Goal: Task Accomplishment & Management: Use online tool/utility

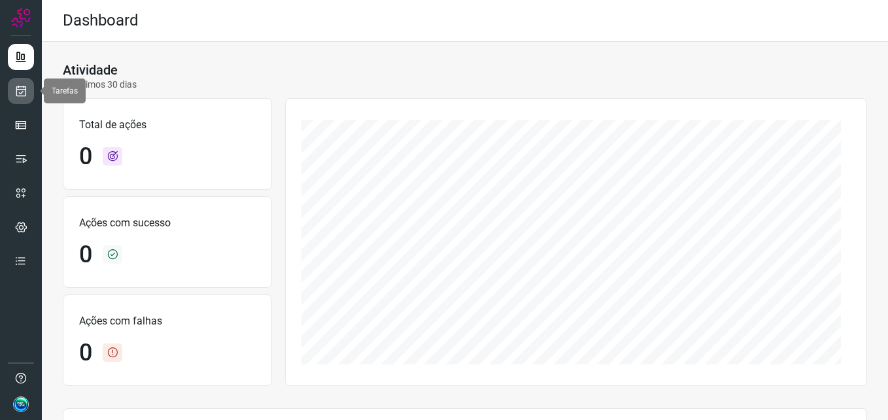
click at [21, 80] on link at bounding box center [21, 91] width 26 height 26
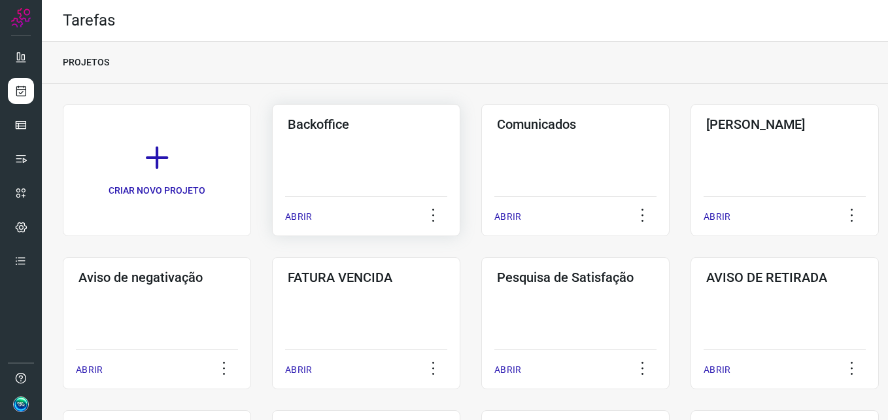
click at [369, 158] on div "Backoffice ABRIR" at bounding box center [366, 170] width 188 height 132
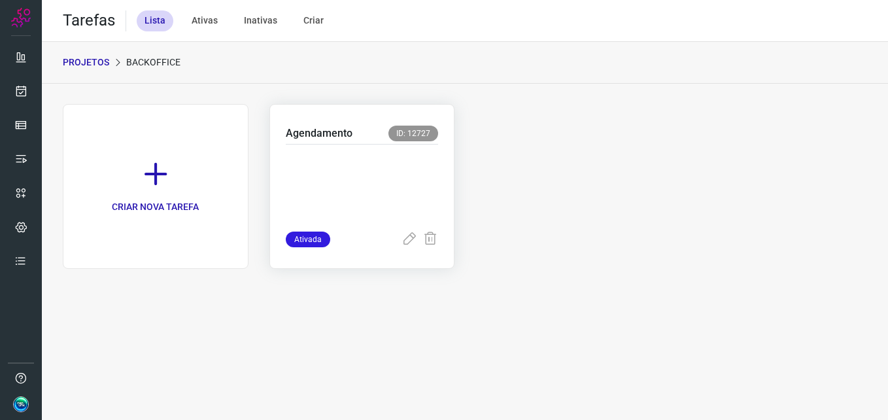
click at [396, 179] on p at bounding box center [362, 184] width 153 height 65
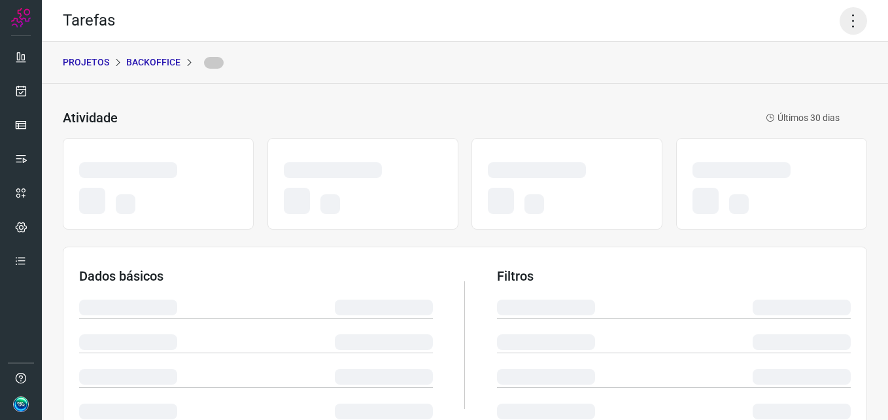
click at [851, 22] on icon at bounding box center [853, 20] width 27 height 27
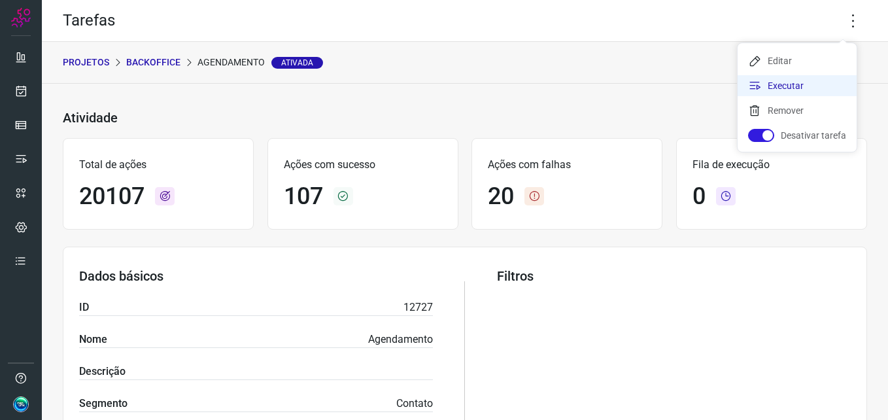
click at [790, 92] on li "Executar" at bounding box center [797, 85] width 119 height 21
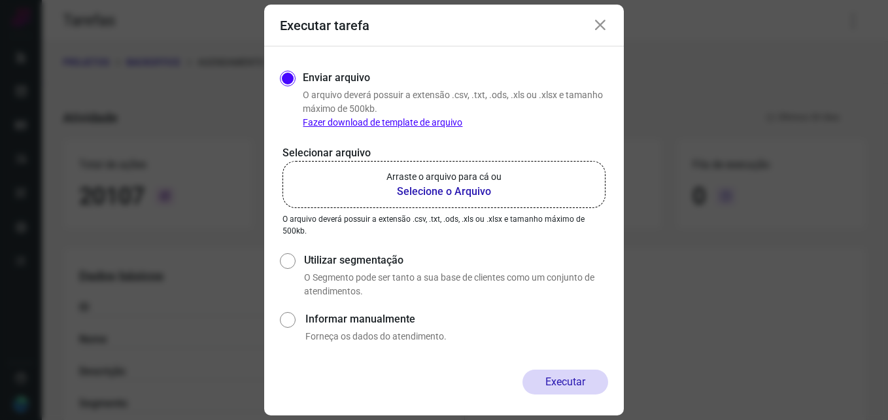
click at [447, 194] on b "Selecione o Arquivo" at bounding box center [443, 192] width 115 height 16
click at [0, 0] on input "Arraste o arquivo para cá ou Selecione o Arquivo" at bounding box center [0, 0] width 0 height 0
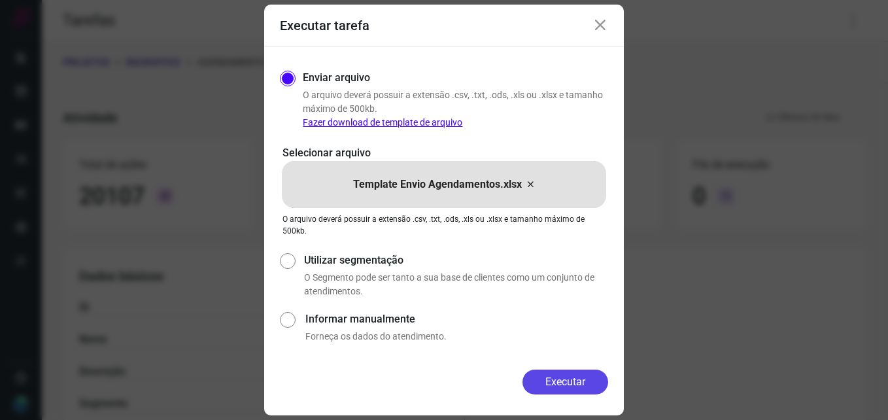
click at [559, 378] on button "Executar" at bounding box center [565, 381] width 86 height 25
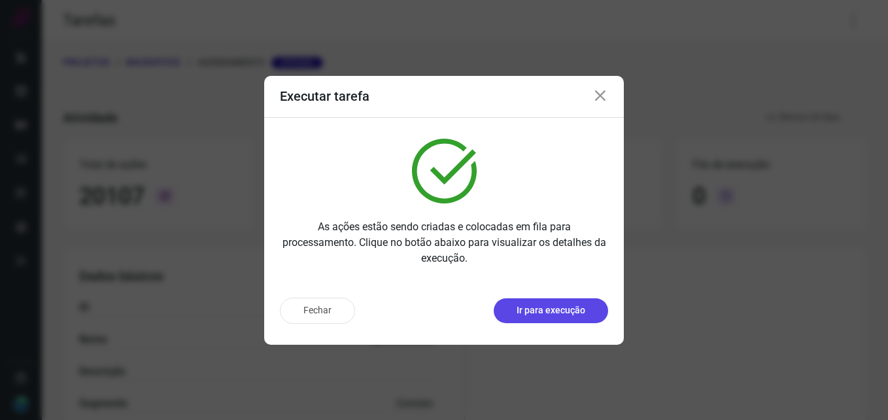
click at [554, 311] on p "Ir para execução" at bounding box center [551, 310] width 69 height 14
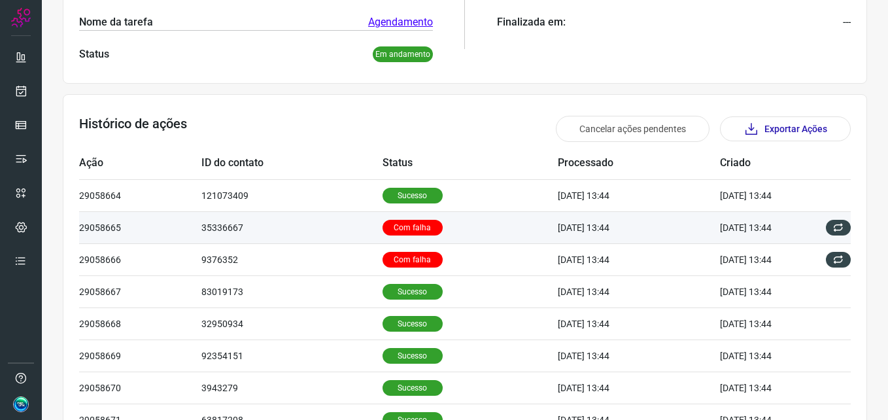
scroll to position [327, 0]
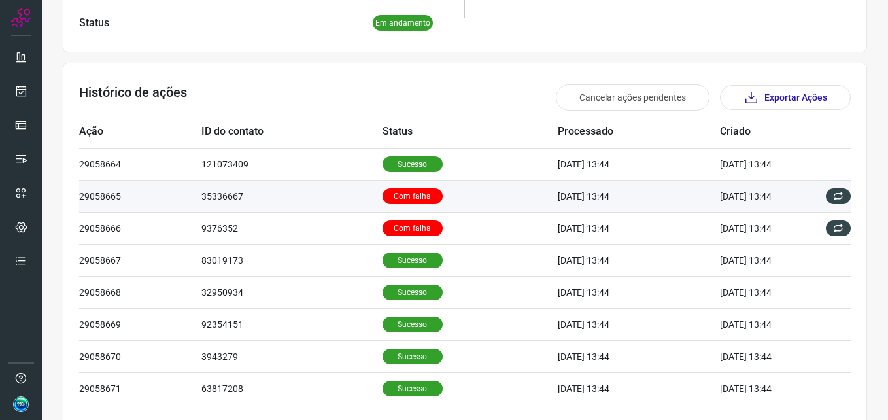
click at [420, 194] on p "Com falha" at bounding box center [413, 196] width 60 height 16
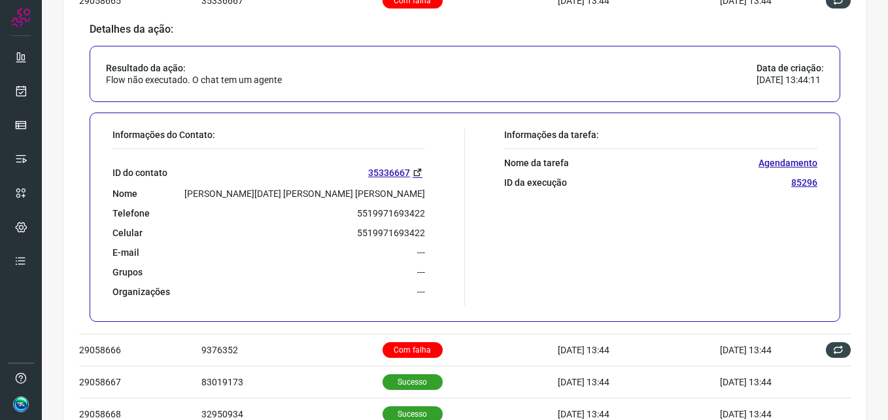
scroll to position [523, 0]
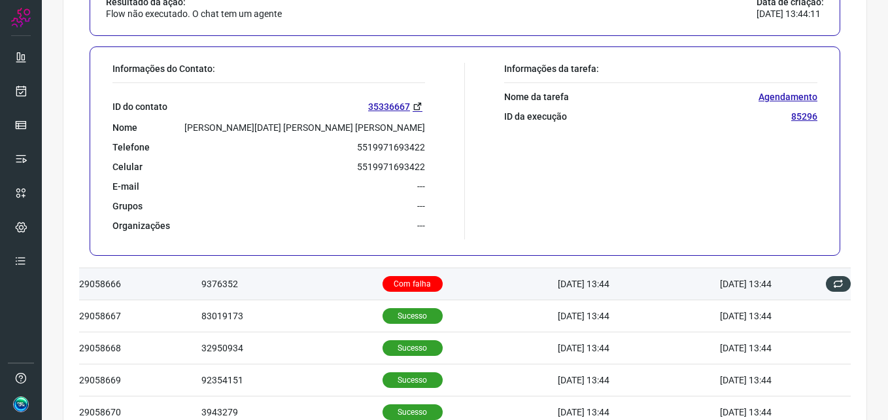
click at [401, 275] on td "Com falha" at bounding box center [470, 284] width 175 height 32
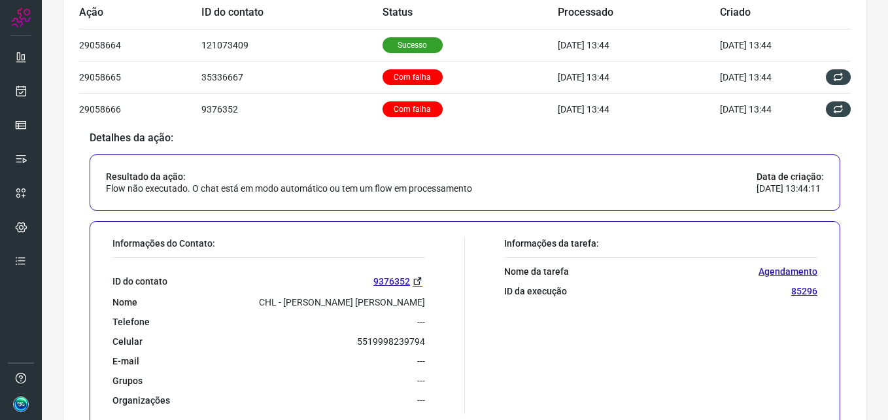
scroll to position [401, 0]
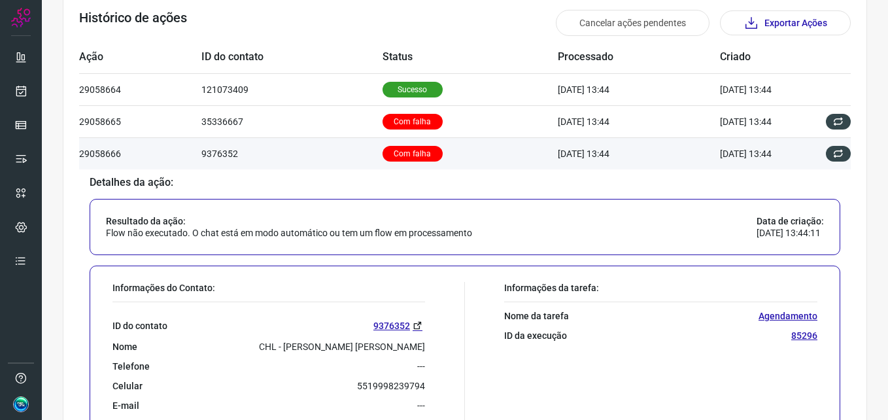
click at [399, 154] on p "Com falha" at bounding box center [413, 154] width 60 height 16
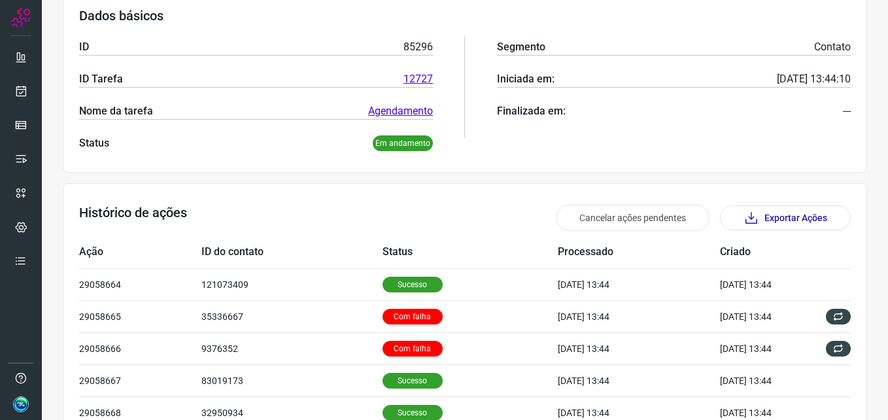
scroll to position [0, 0]
